Goal: Information Seeking & Learning: Learn about a topic

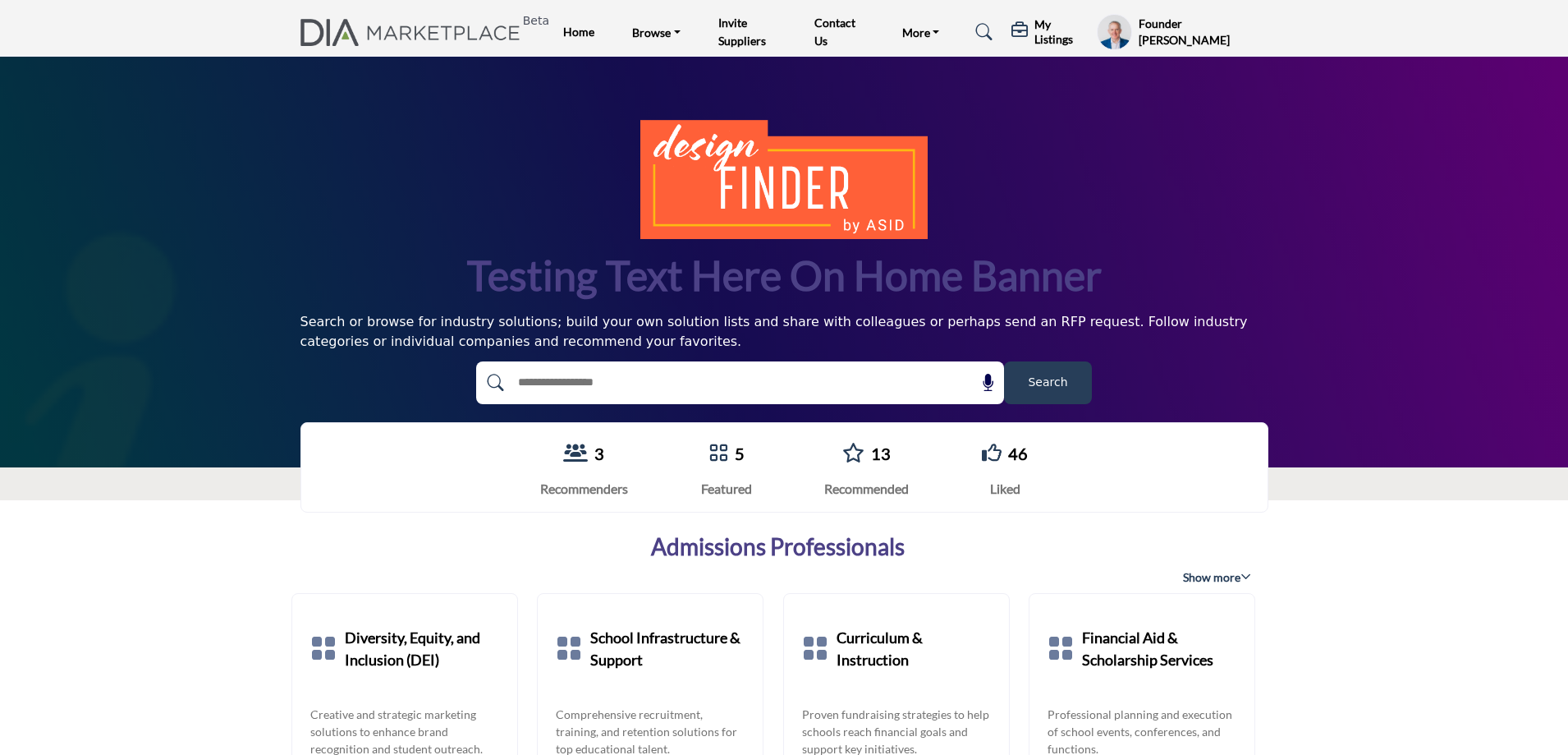
drag, startPoint x: 1043, startPoint y: 374, endPoint x: 1031, endPoint y: 402, distance: 30.5
click at [1031, 402] on button "Search" at bounding box center [1047, 382] width 88 height 42
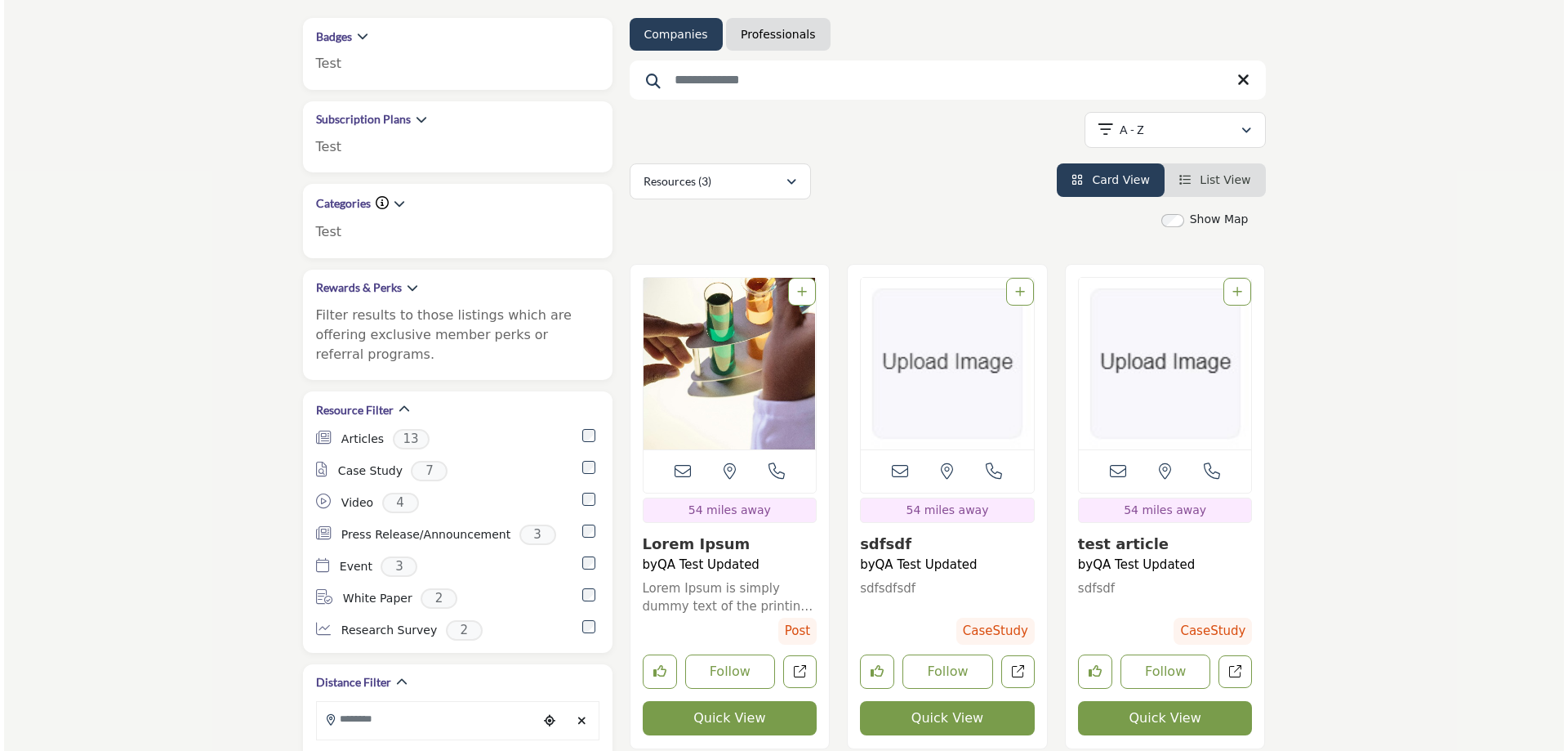
scroll to position [572, 0]
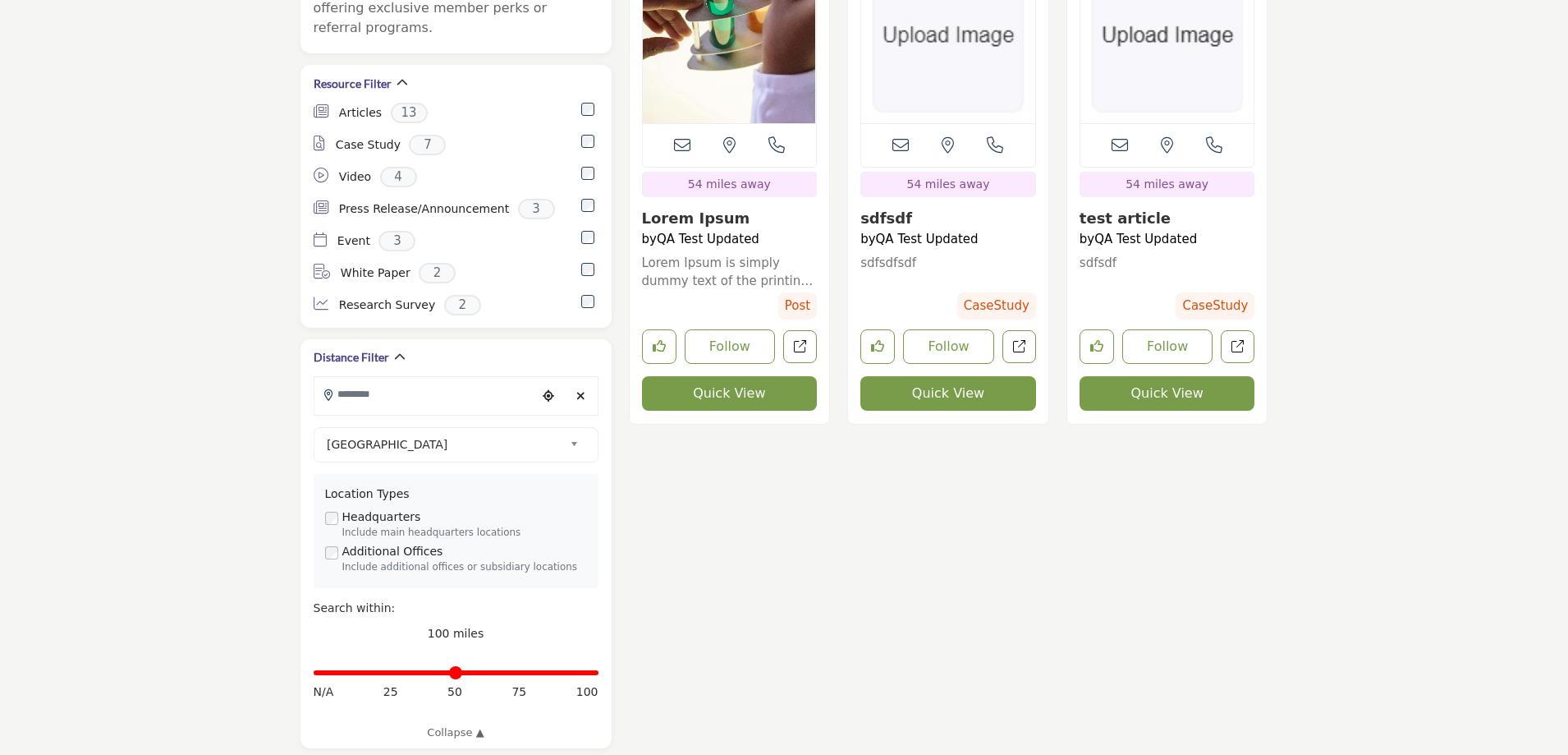
click at [726, 396] on button "Quick View" at bounding box center [730, 393] width 176 height 35
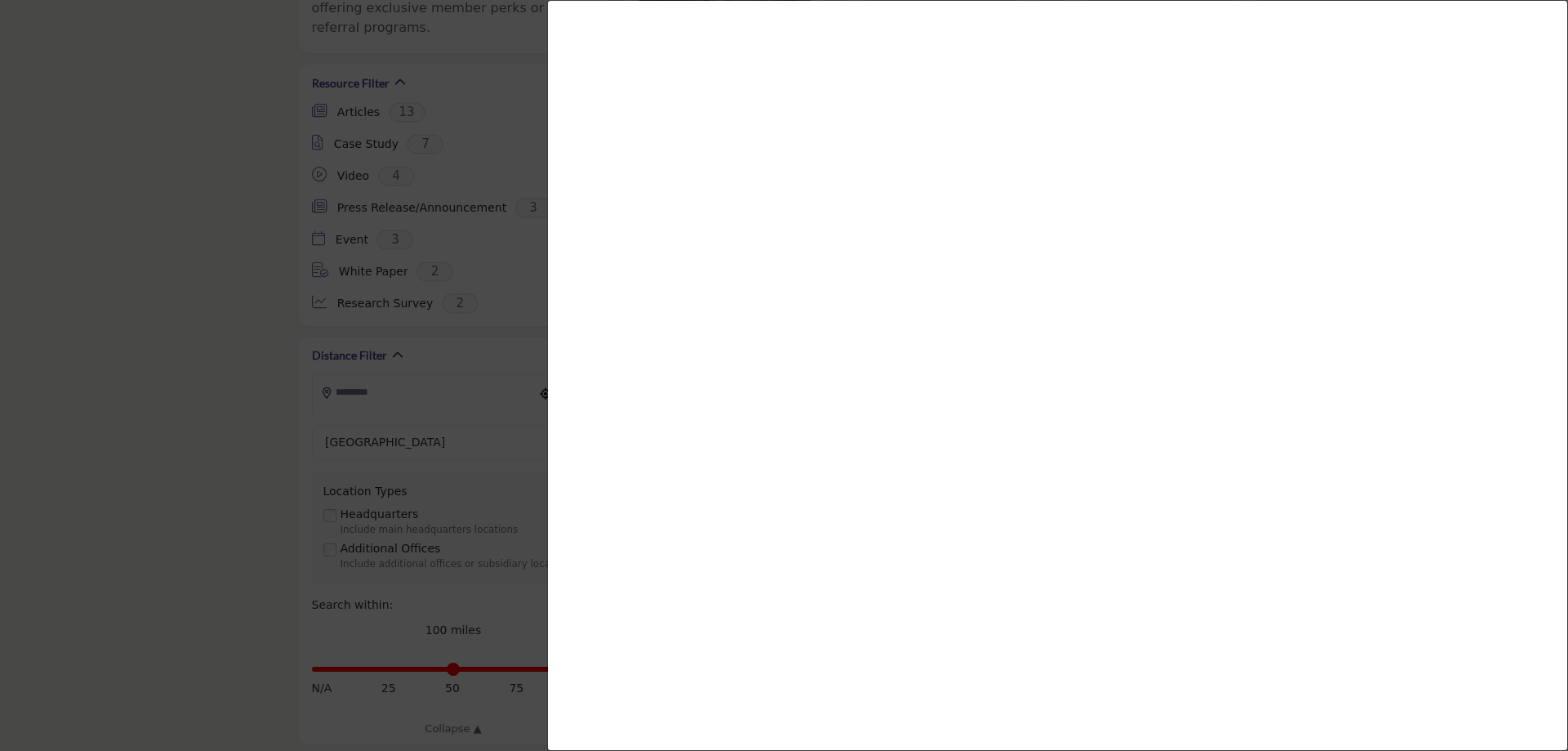
click at [234, 383] on div at bounding box center [784, 376] width 1568 height 751
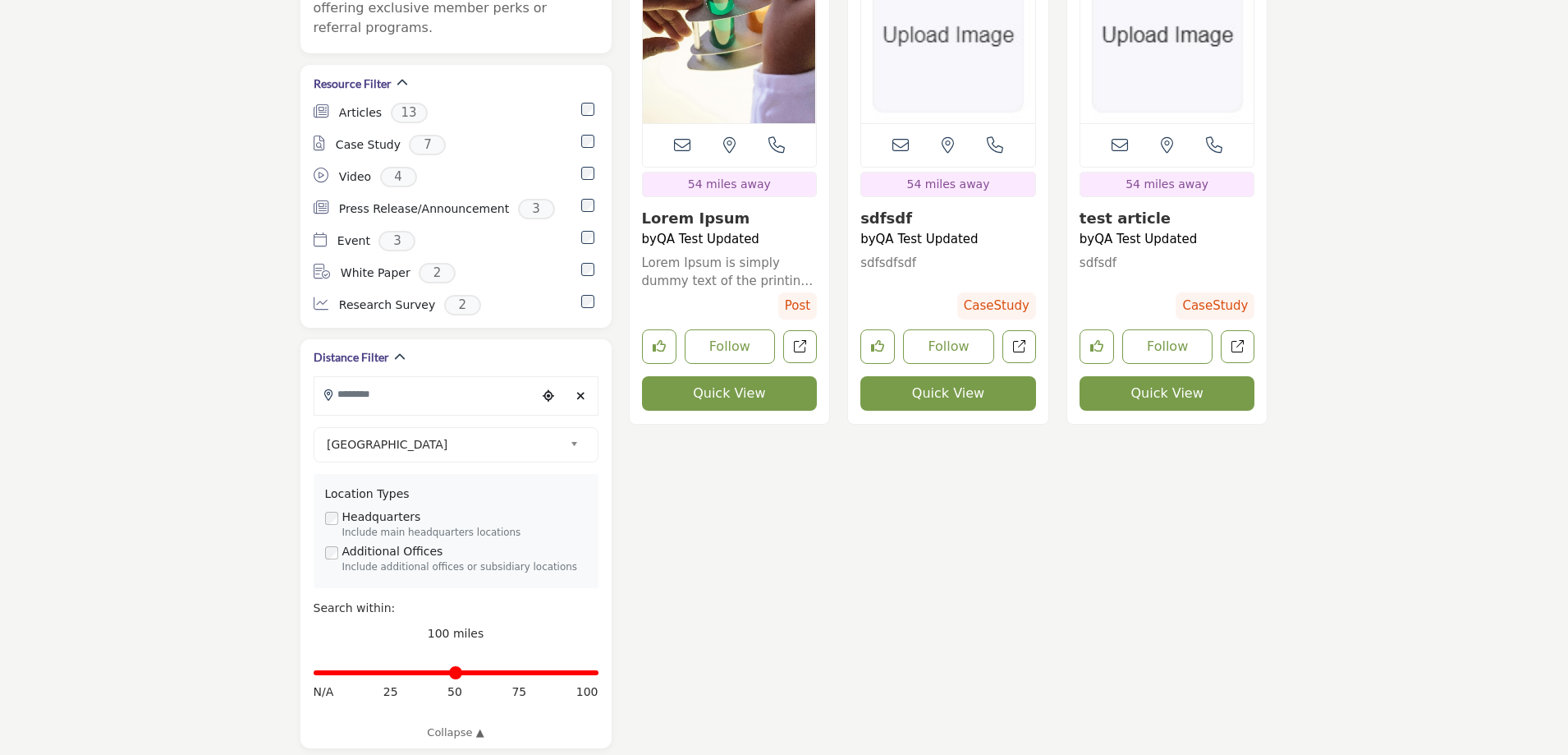
click at [941, 394] on button "Quick View" at bounding box center [949, 393] width 176 height 35
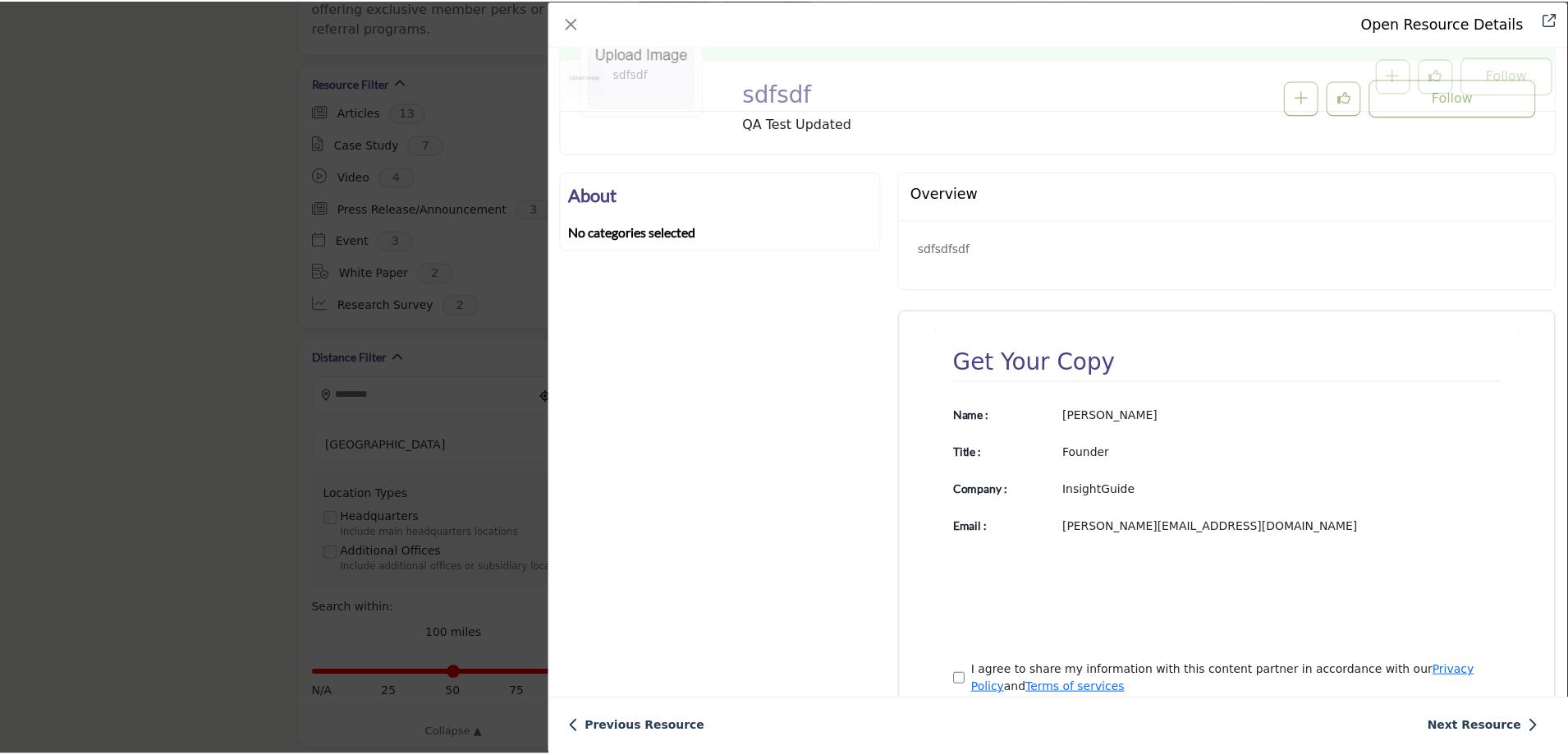
scroll to position [230, 0]
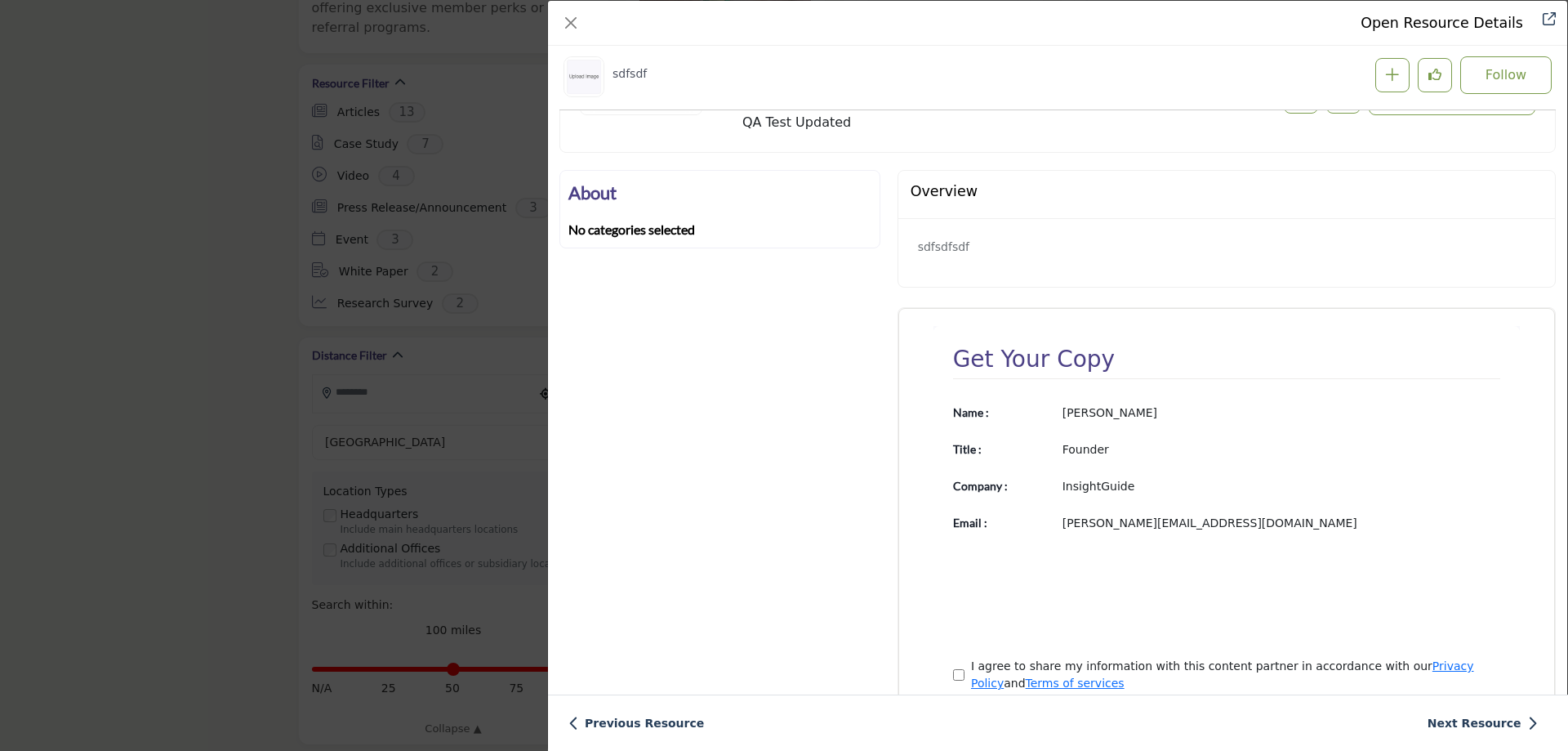
click at [213, 317] on div "Open Resource Details sdfsdf Follow Following QA Test Updated sdfsdf About" at bounding box center [784, 376] width 1568 height 751
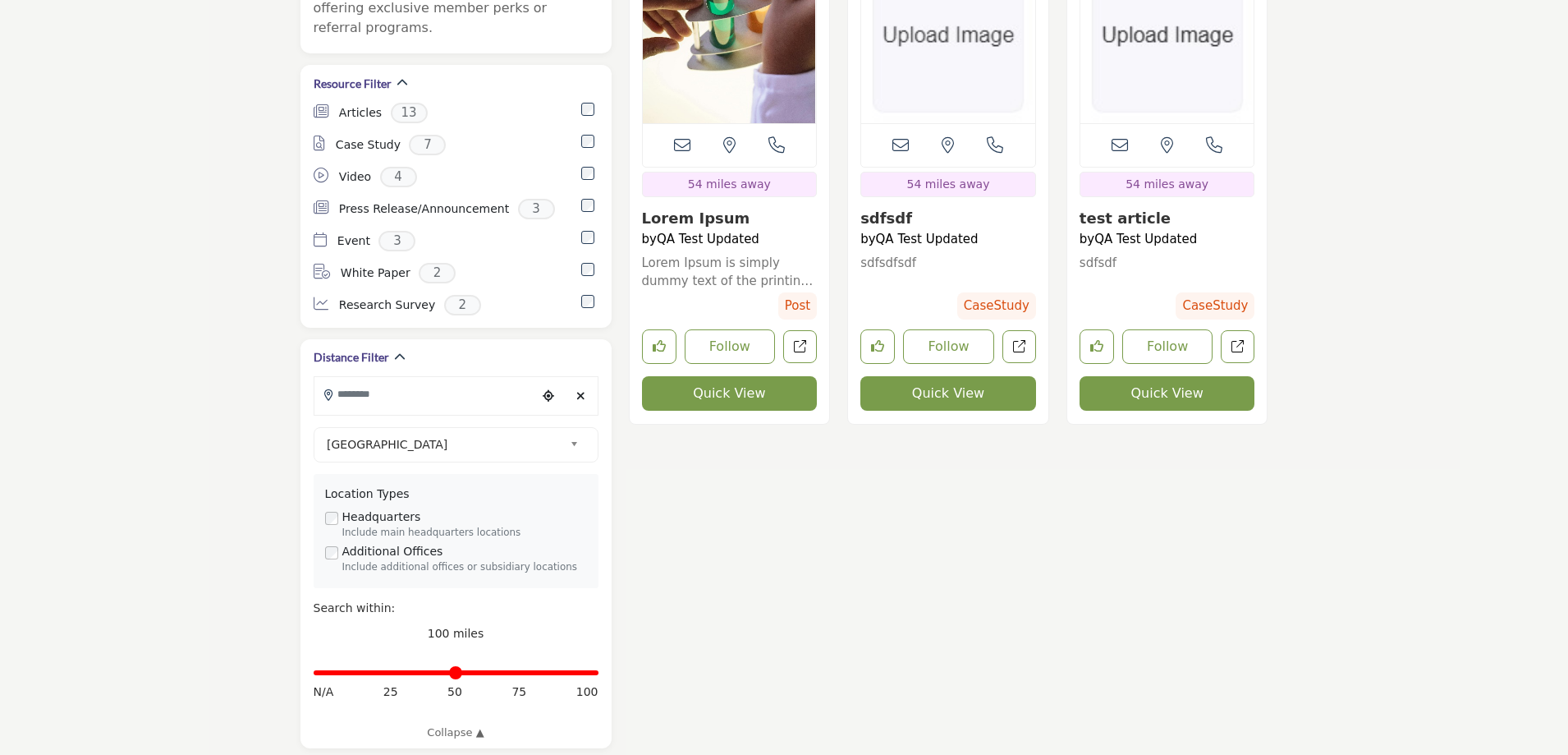
click at [1149, 389] on button "Quick View" at bounding box center [1168, 393] width 176 height 35
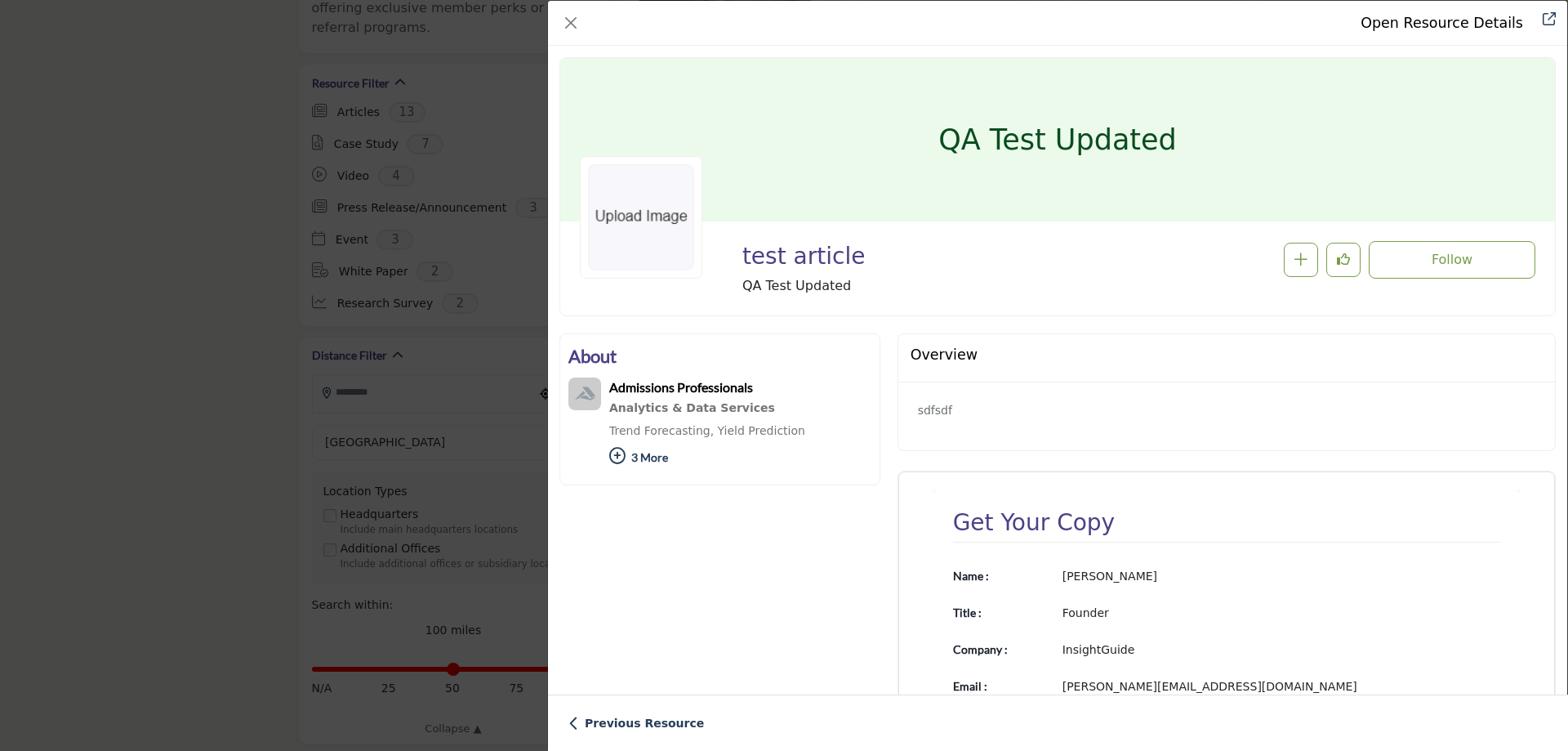
click at [110, 353] on div "Open Resource Details test article Follow Following QA Test Updated About" at bounding box center [784, 376] width 1568 height 751
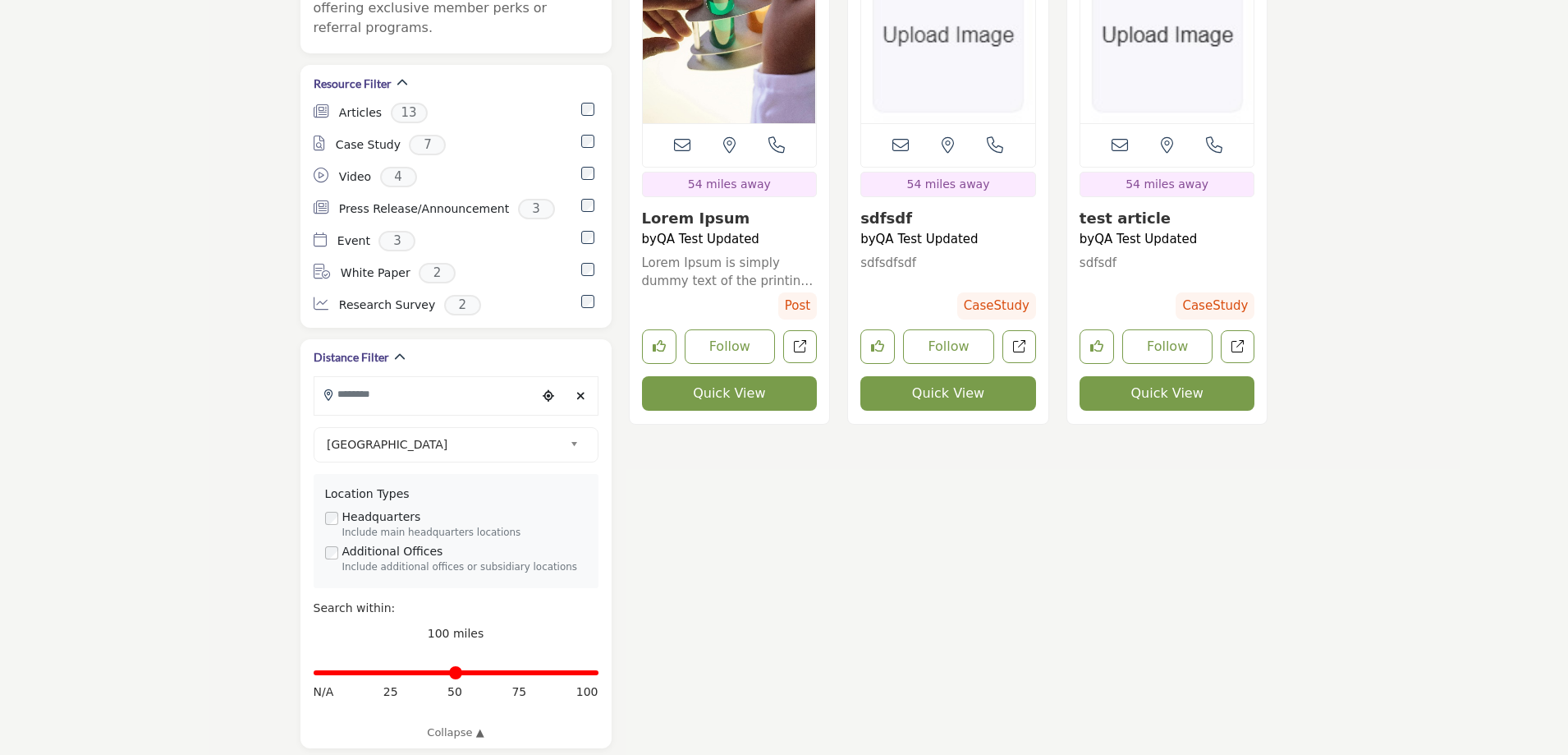
click at [730, 395] on button "Quick View" at bounding box center [730, 393] width 176 height 35
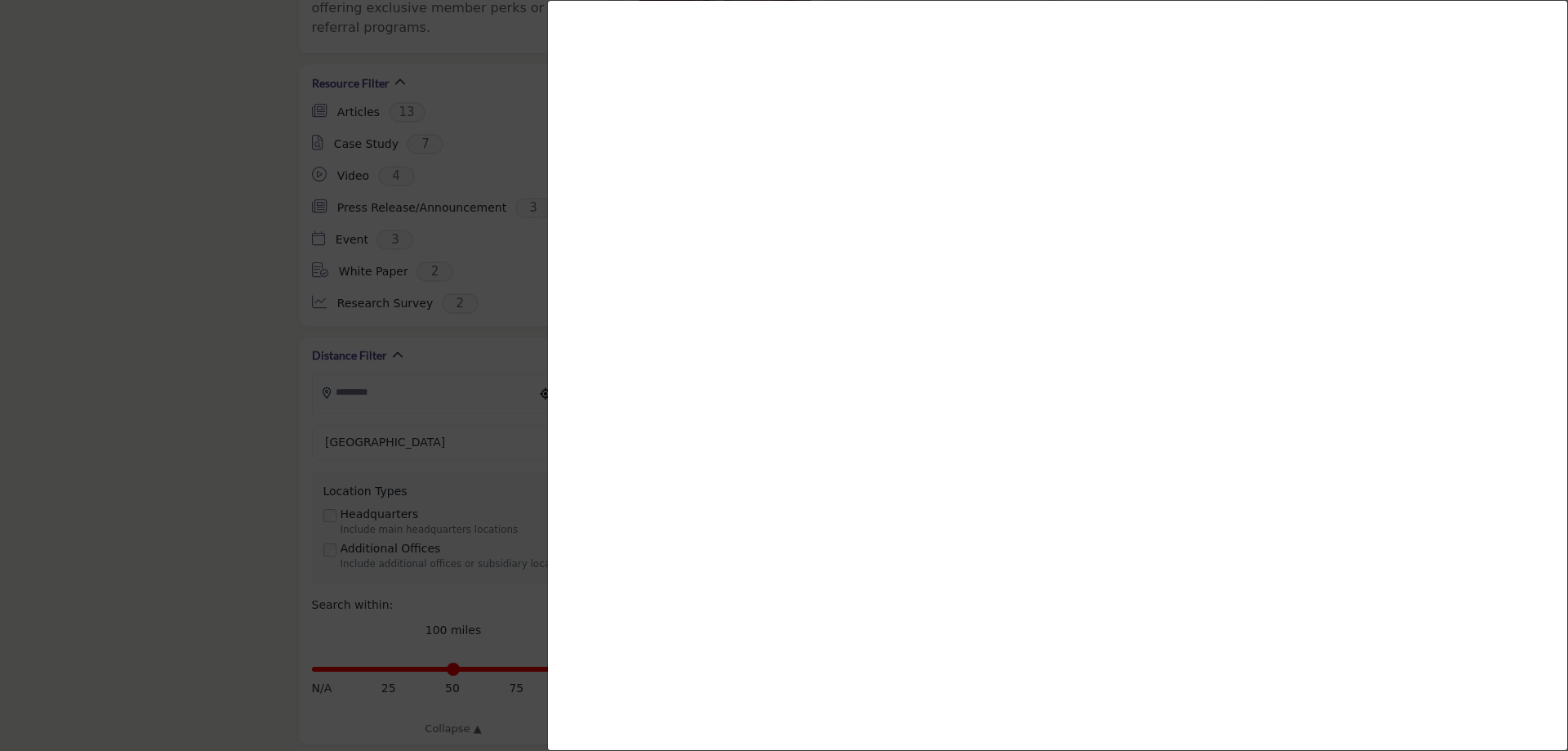
click at [109, 324] on div at bounding box center [784, 376] width 1568 height 751
